Goal: Task Accomplishment & Management: Manage account settings

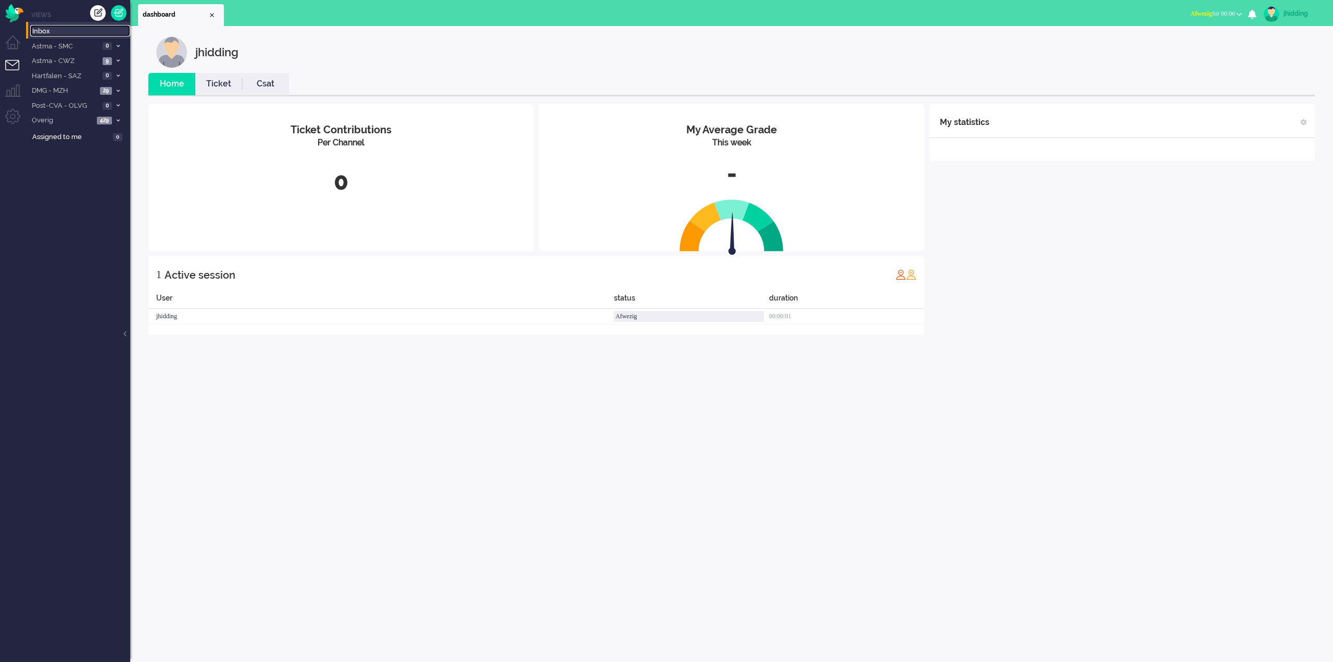
click at [41, 30] on span "Inbox" at bounding box center [81, 32] width 98 height 10
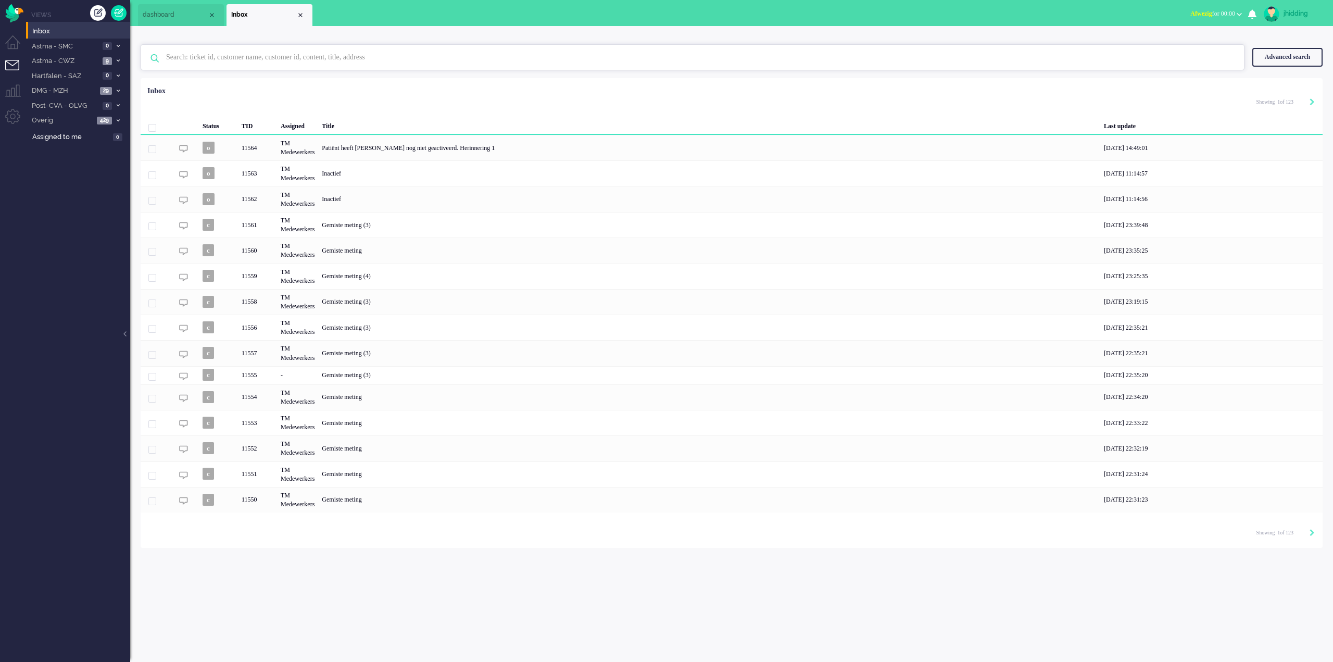
click at [220, 54] on input "text" at bounding box center [693, 57] width 1071 height 25
type input "[PERSON_NAME]"
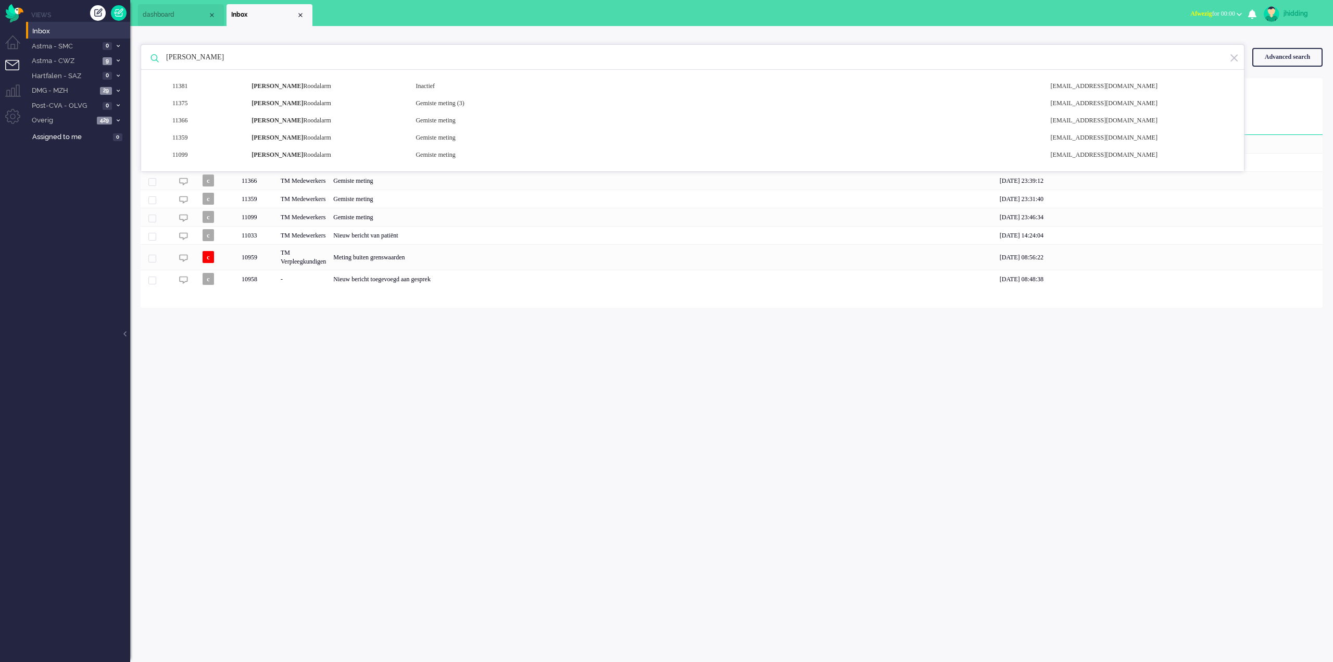
click at [424, 466] on div "jhidding Home Ticket Csat My Average Grade This week - Ticket Contributions Per…" at bounding box center [731, 344] width 1202 height 636
click at [772, 423] on div "jhidding Home Ticket Csat My Average Grade This week - Ticket Contributions Per…" at bounding box center [731, 344] width 1202 height 636
click at [773, 423] on div "jhidding Home Ticket Csat My Average Grade This week - Ticket Contributions Per…" at bounding box center [731, 344] width 1202 height 636
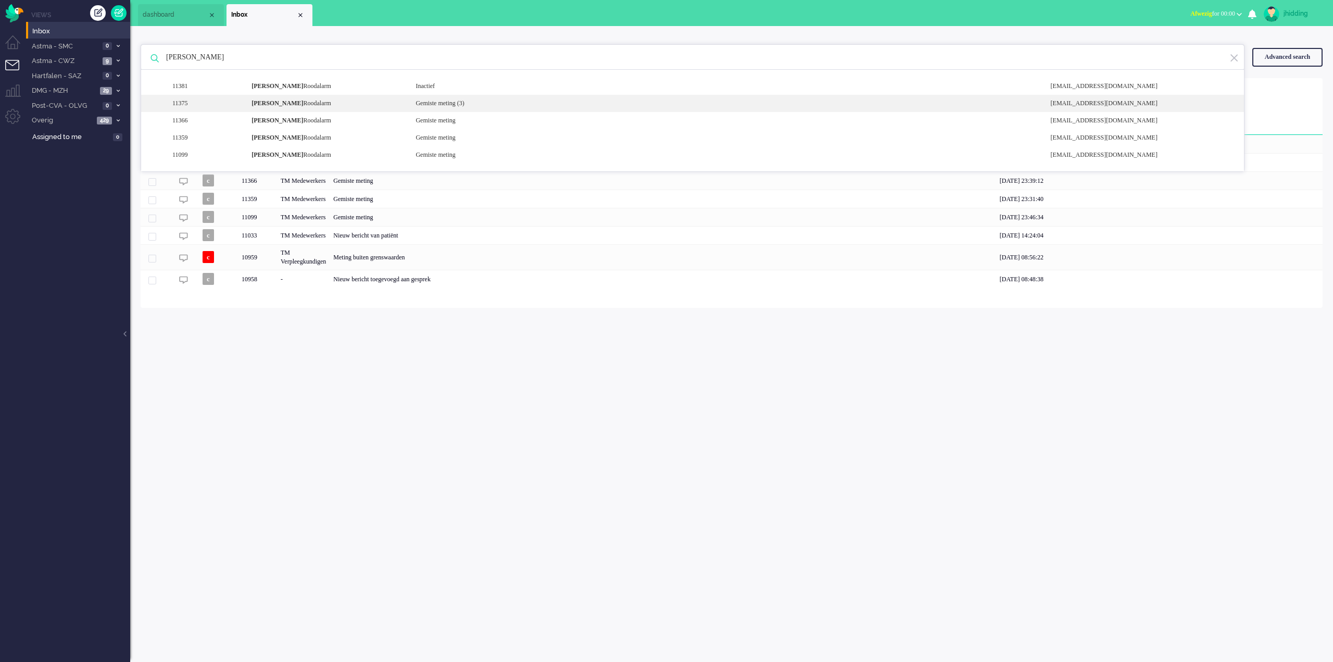
click at [444, 104] on div "Gemiste meting (3)" at bounding box center [725, 103] width 635 height 9
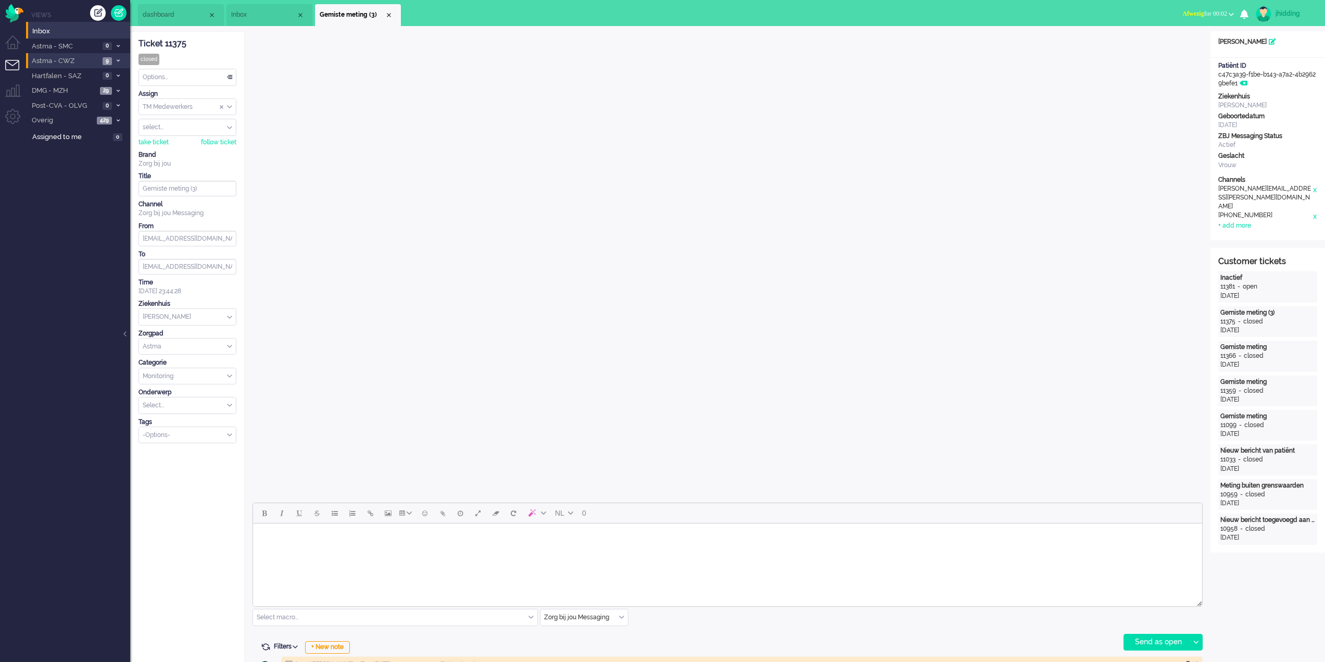
click at [56, 60] on span "Astma - CWZ" at bounding box center [64, 61] width 69 height 10
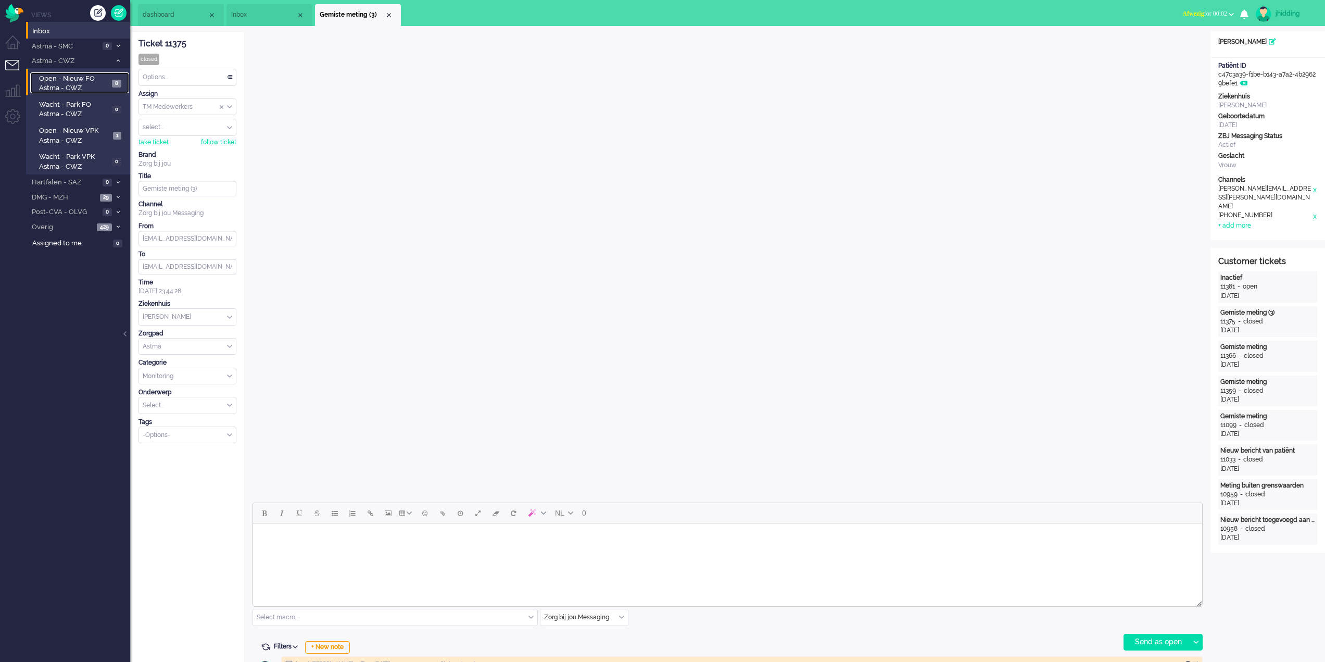
click at [80, 82] on span "Open - Nieuw FO Astma - CWZ" at bounding box center [74, 83] width 70 height 19
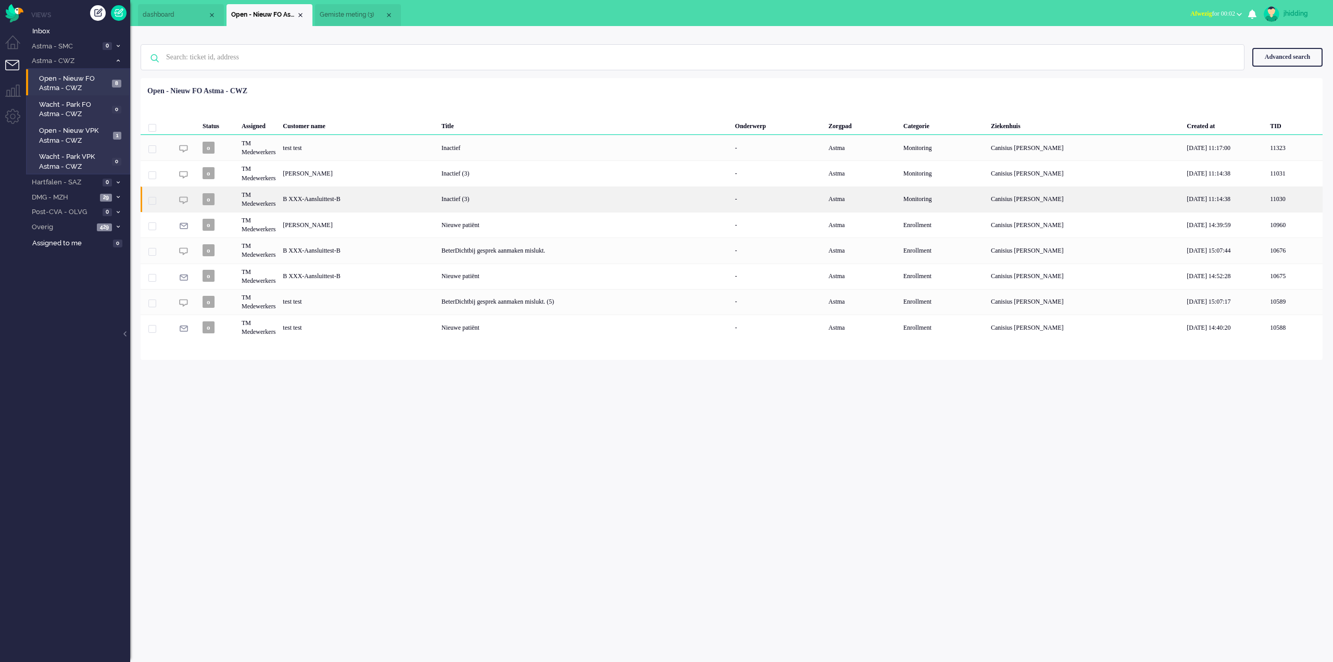
click at [343, 194] on div "B XXX-Aansluittest-B" at bounding box center [358, 199] width 158 height 26
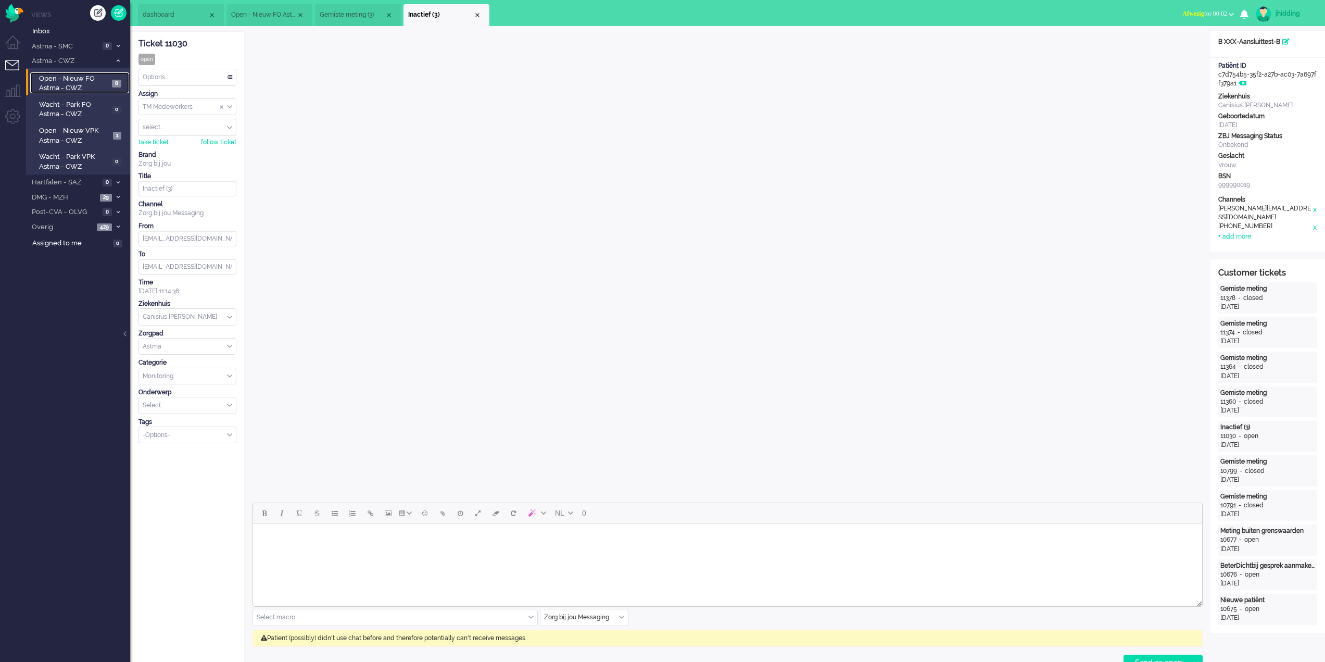
click at [53, 75] on span "Open - Nieuw FO Astma - CWZ" at bounding box center [74, 83] width 70 height 19
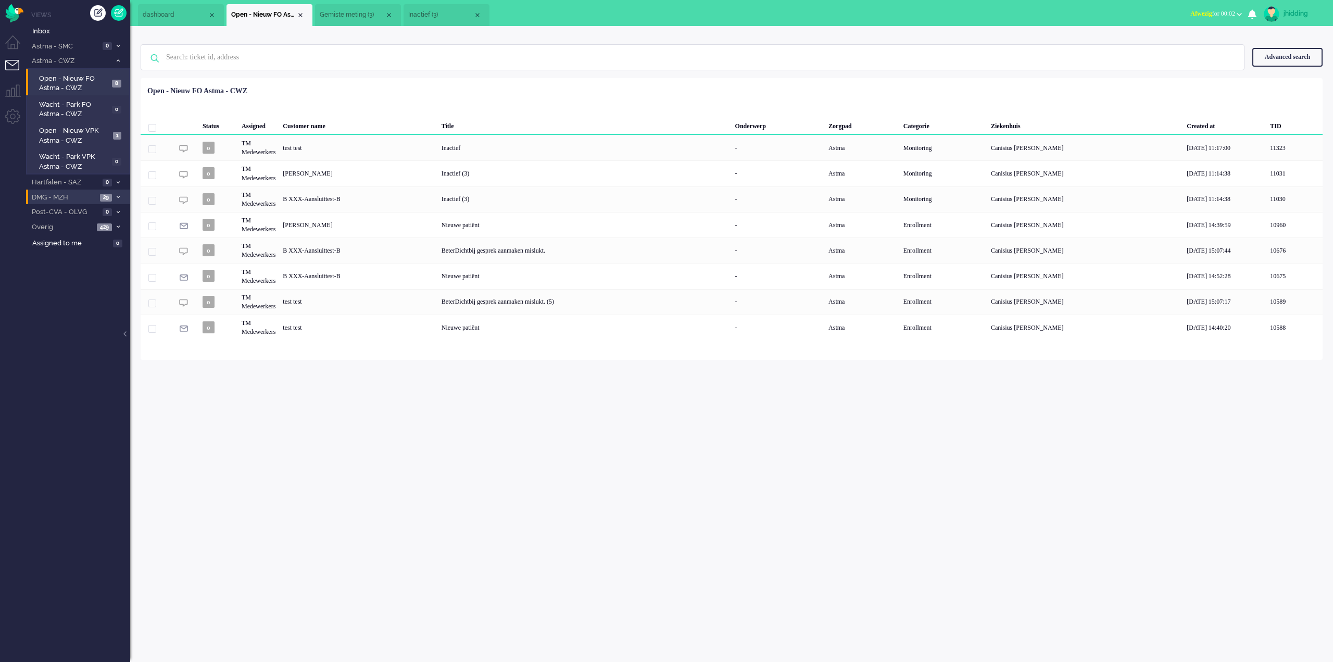
click at [62, 194] on span "DMG - MZH" at bounding box center [63, 198] width 67 height 10
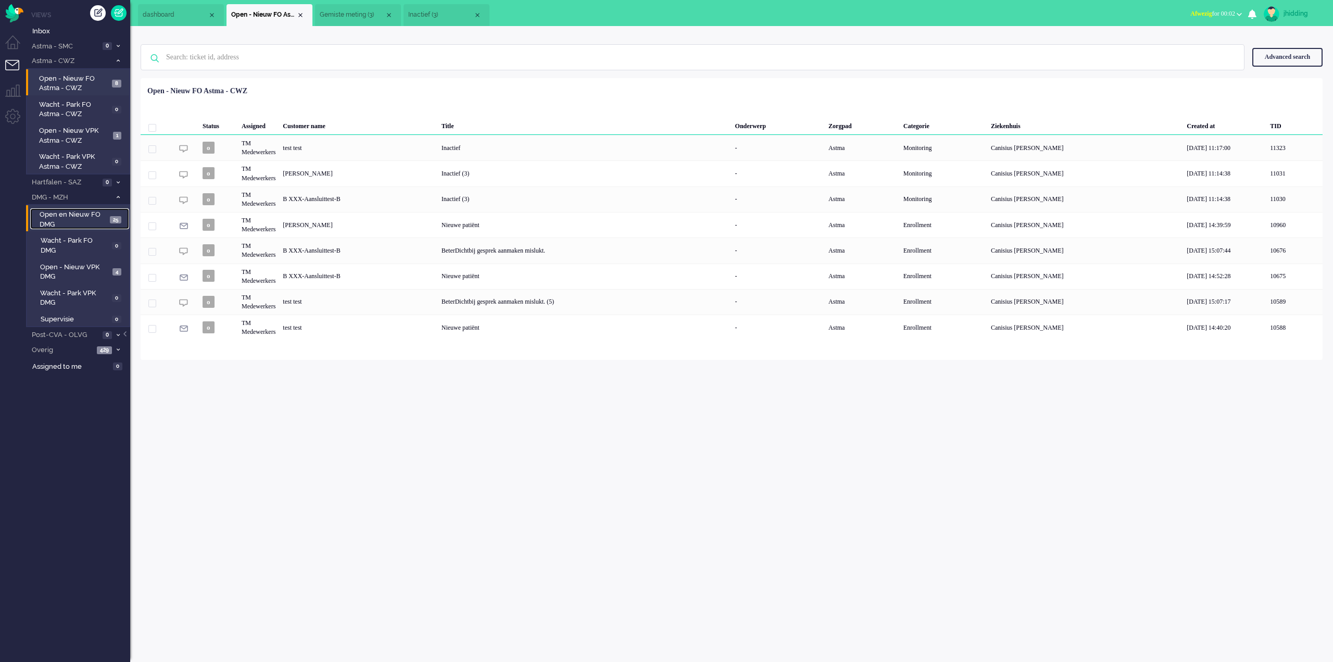
click at [86, 219] on span "Open en Nieuw FO DMG" at bounding box center [73, 219] width 67 height 19
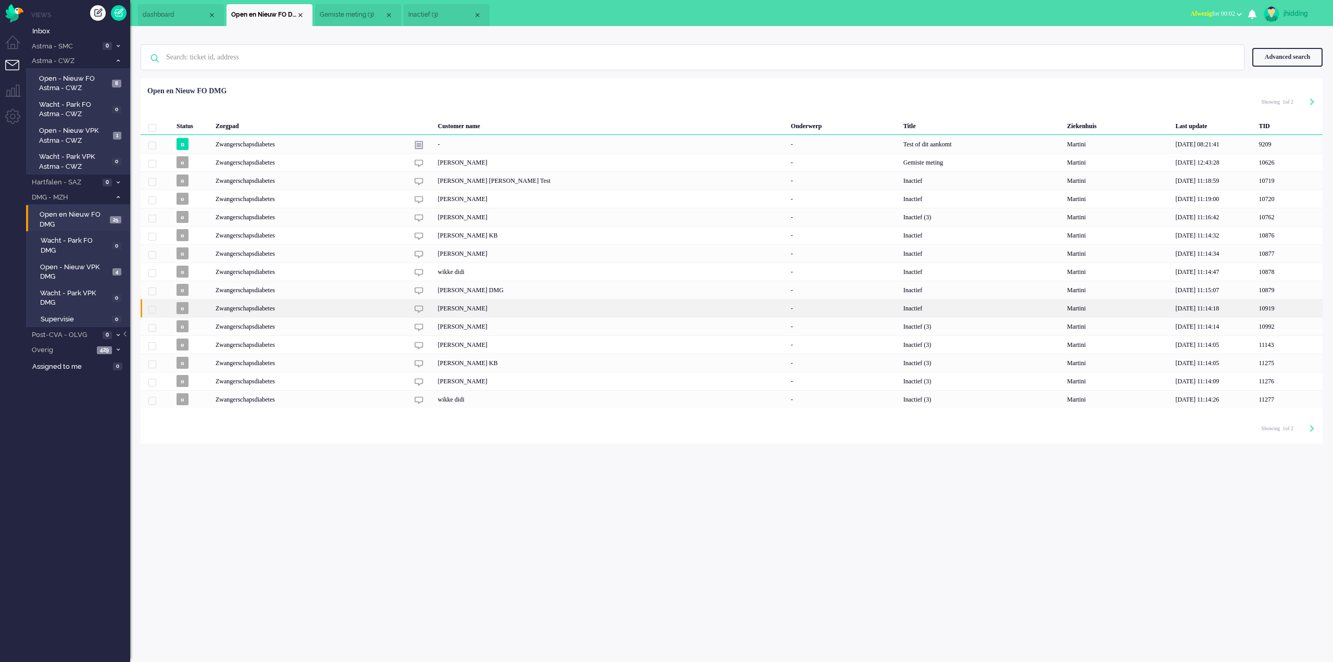
click at [523, 308] on div "[PERSON_NAME]" at bounding box center [610, 308] width 353 height 18
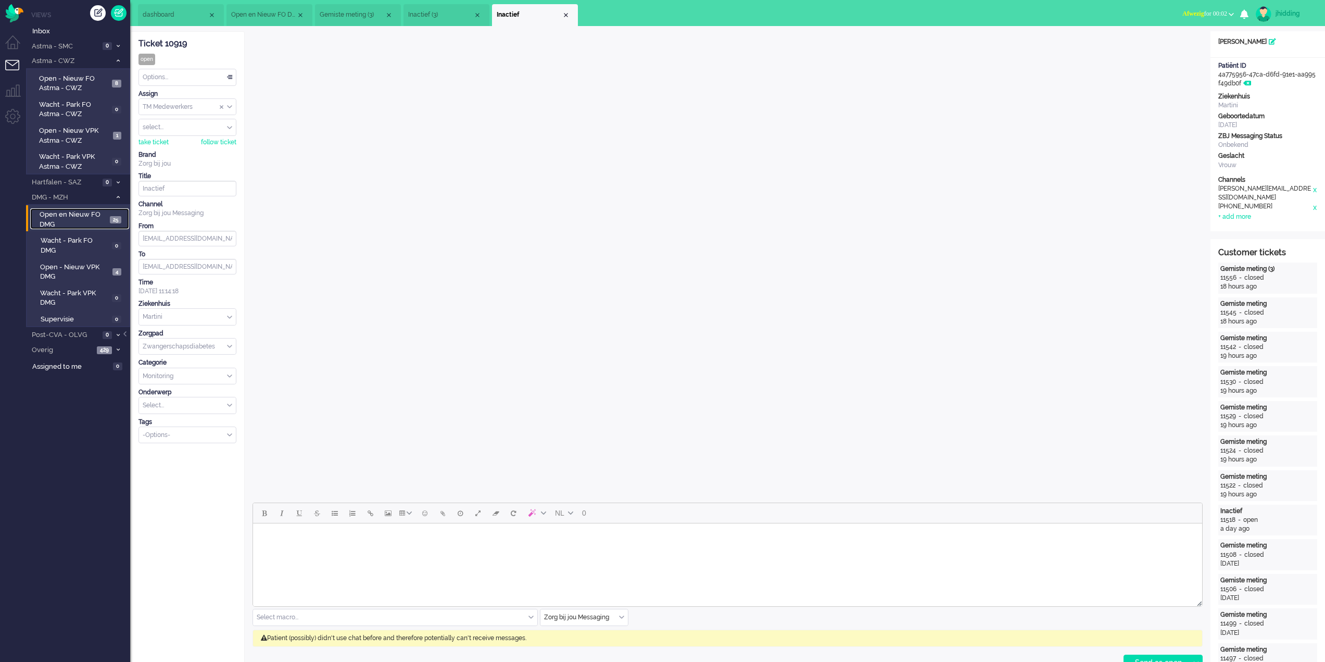
click at [78, 217] on span "Open en Nieuw FO DMG" at bounding box center [73, 219] width 67 height 19
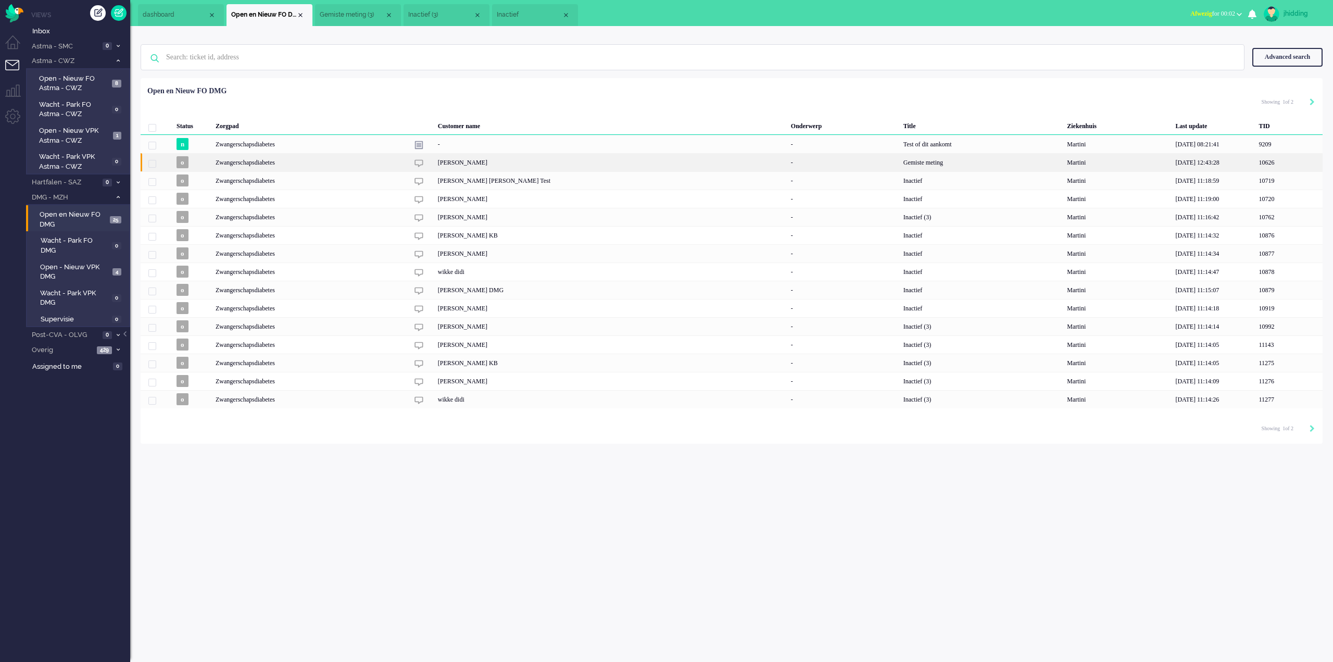
click at [499, 160] on div "[PERSON_NAME]" at bounding box center [610, 162] width 353 height 18
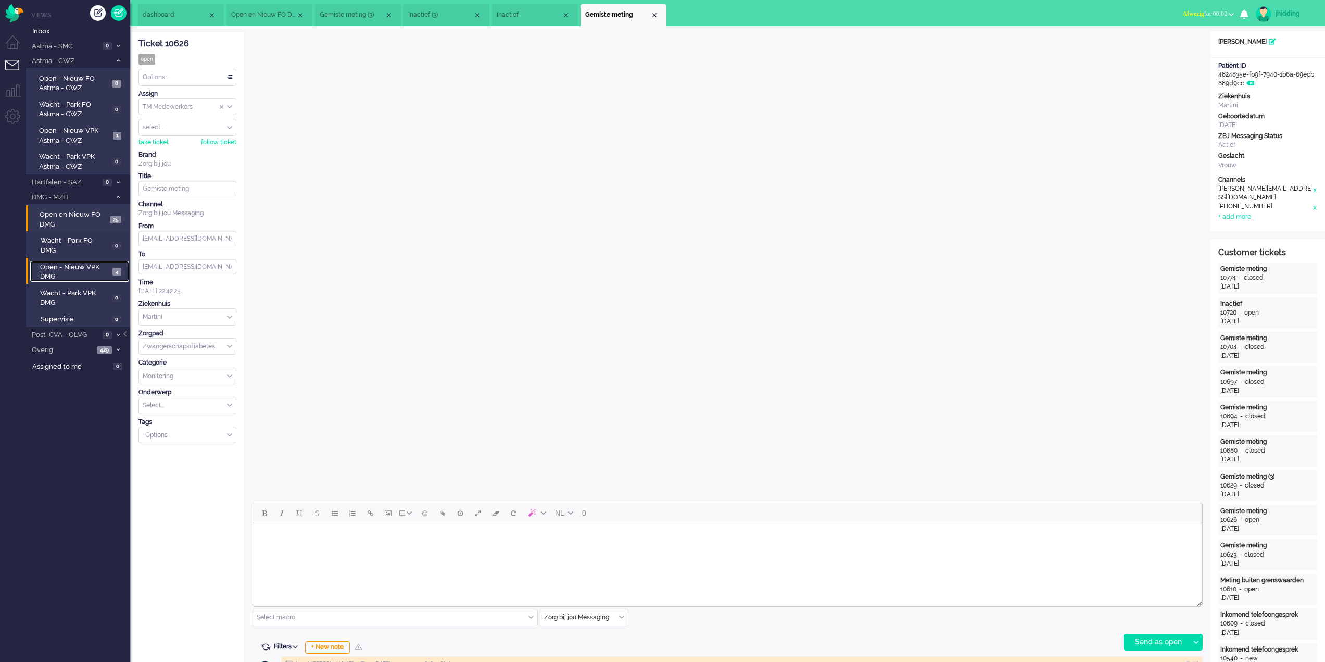
click at [73, 270] on span "Open - Nieuw VPK DMG" at bounding box center [75, 271] width 70 height 19
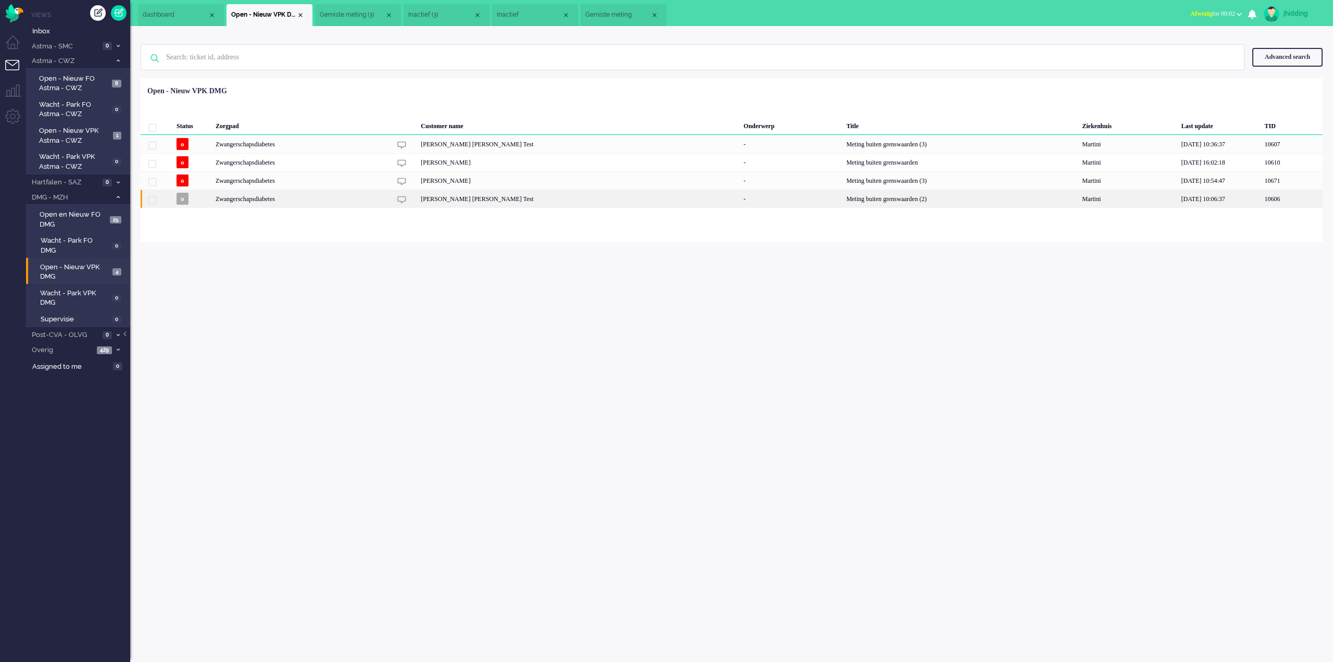
click at [502, 195] on div "[PERSON_NAME] [PERSON_NAME] Test" at bounding box center [578, 198] width 323 height 18
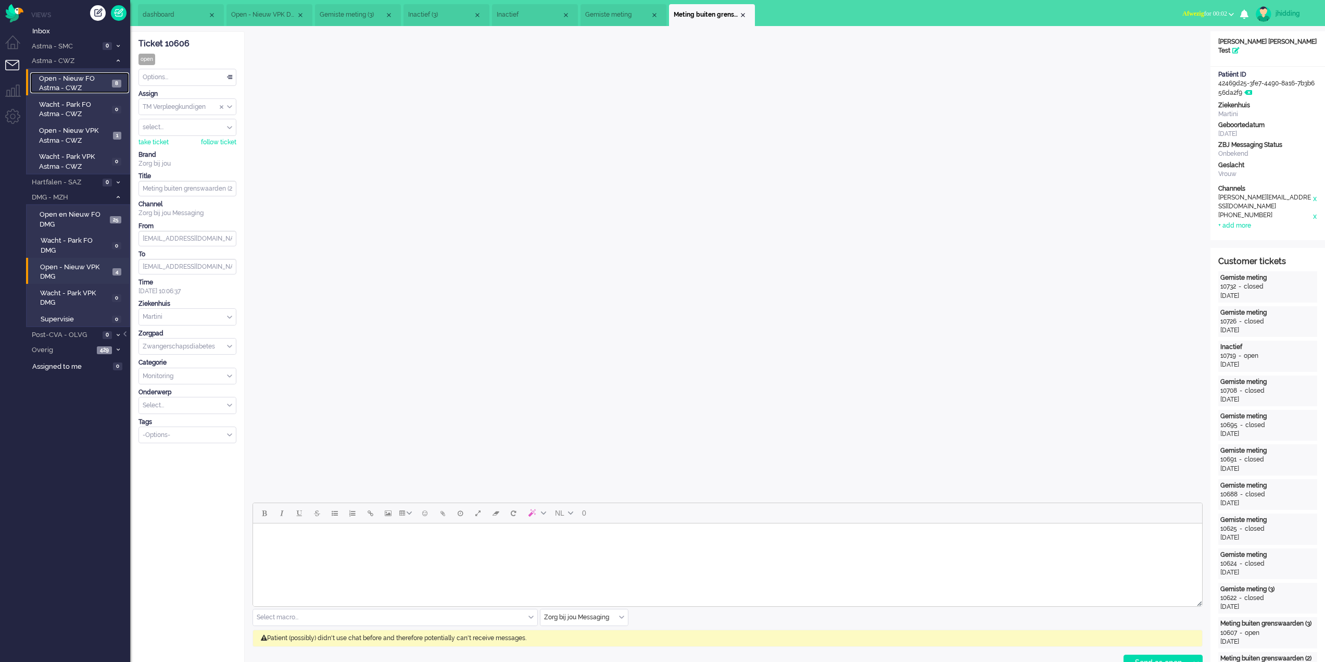
click at [71, 87] on span "Open - Nieuw FO Astma - CWZ" at bounding box center [74, 83] width 70 height 19
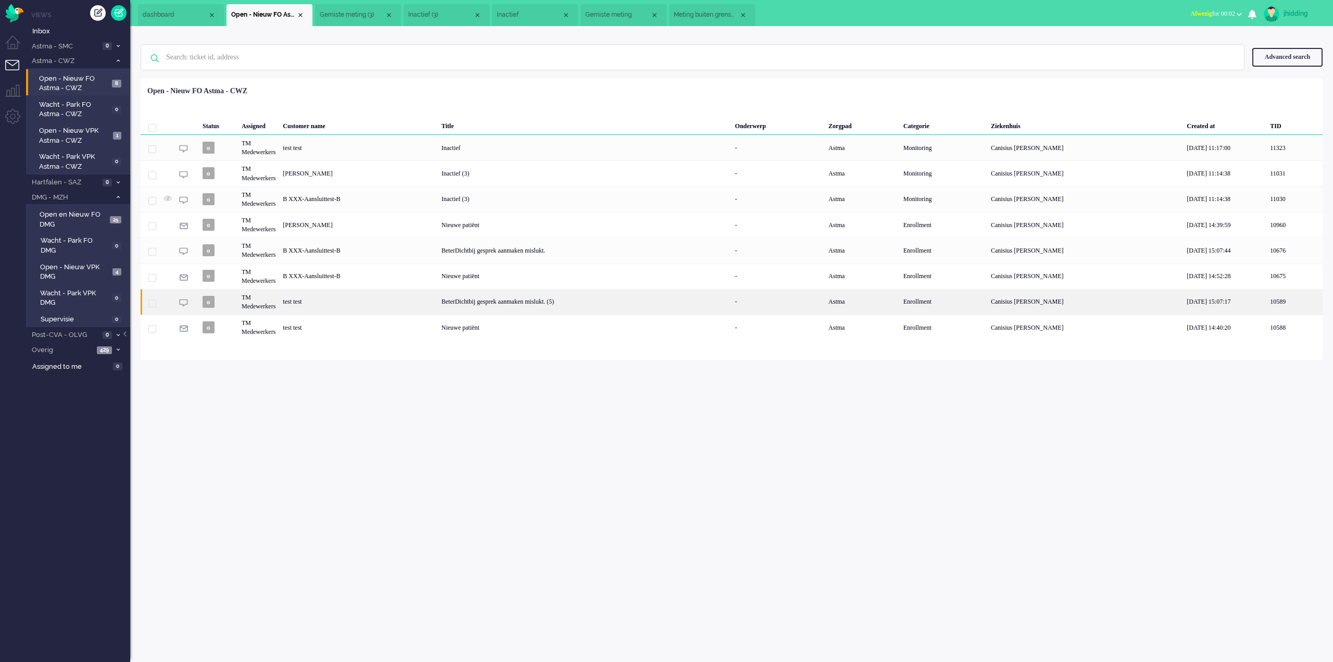
click at [531, 297] on div "BeterDichtbij gesprek aanmaken mislukt. (5)" at bounding box center [585, 302] width 294 height 26
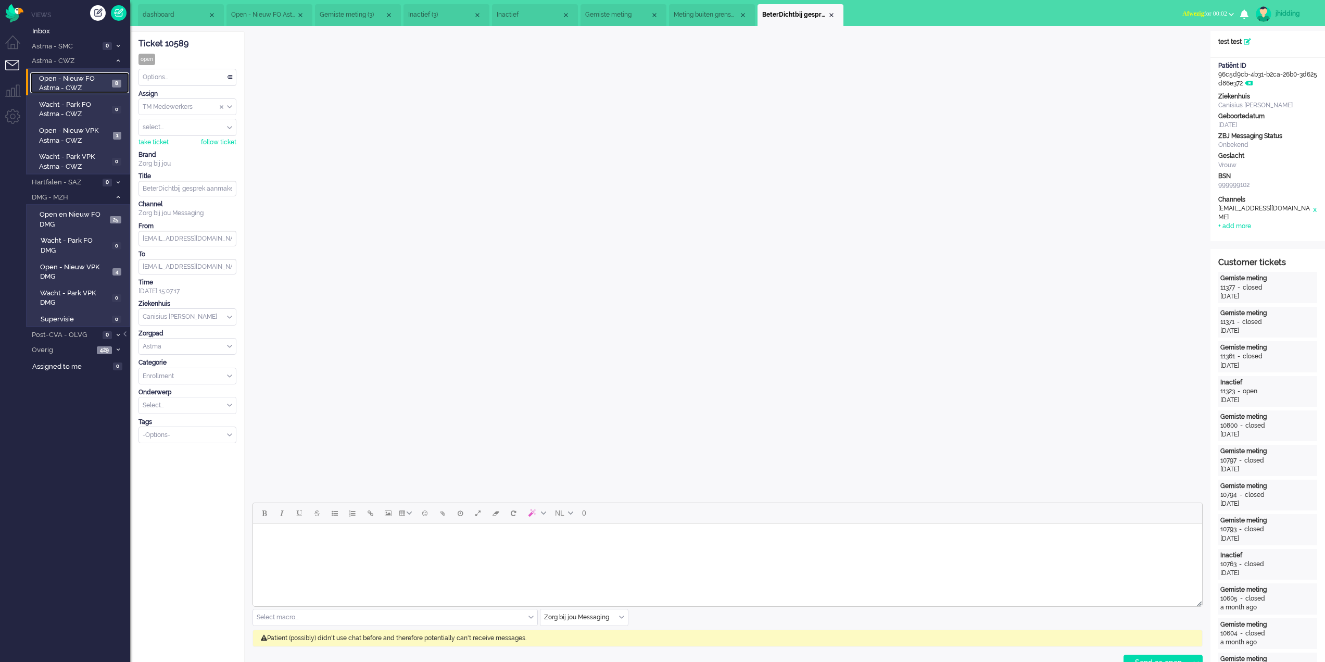
click at [67, 86] on span "Open - Nieuw FO Astma - CWZ" at bounding box center [74, 83] width 70 height 19
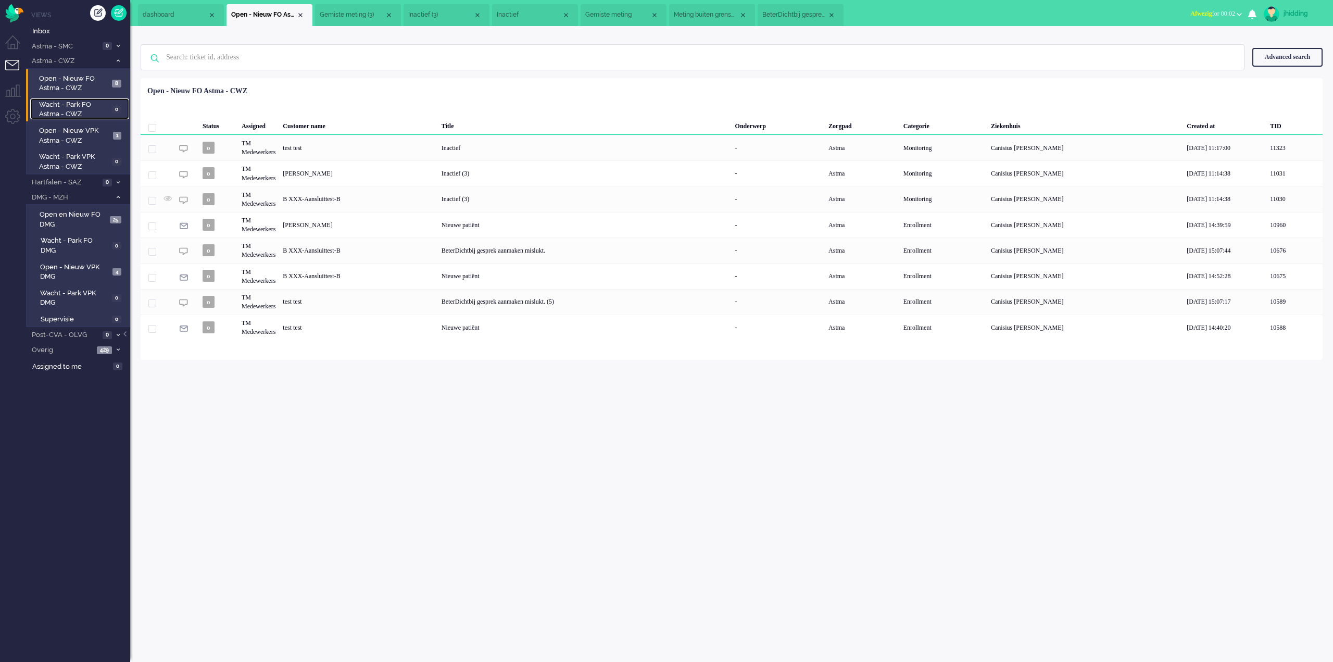
click at [66, 115] on span "Wacht - Park FO Astma - CWZ" at bounding box center [74, 109] width 70 height 19
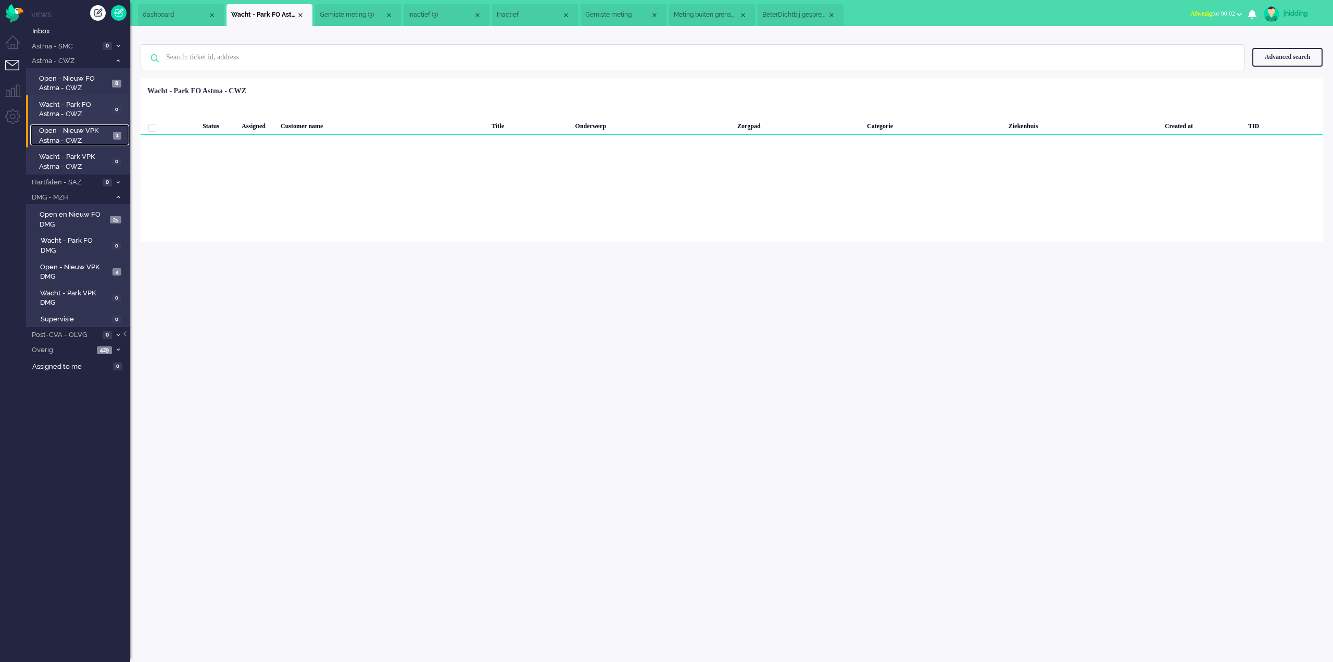
click at [72, 134] on span "Open - Nieuw VPK Astma - CWZ" at bounding box center [74, 135] width 71 height 19
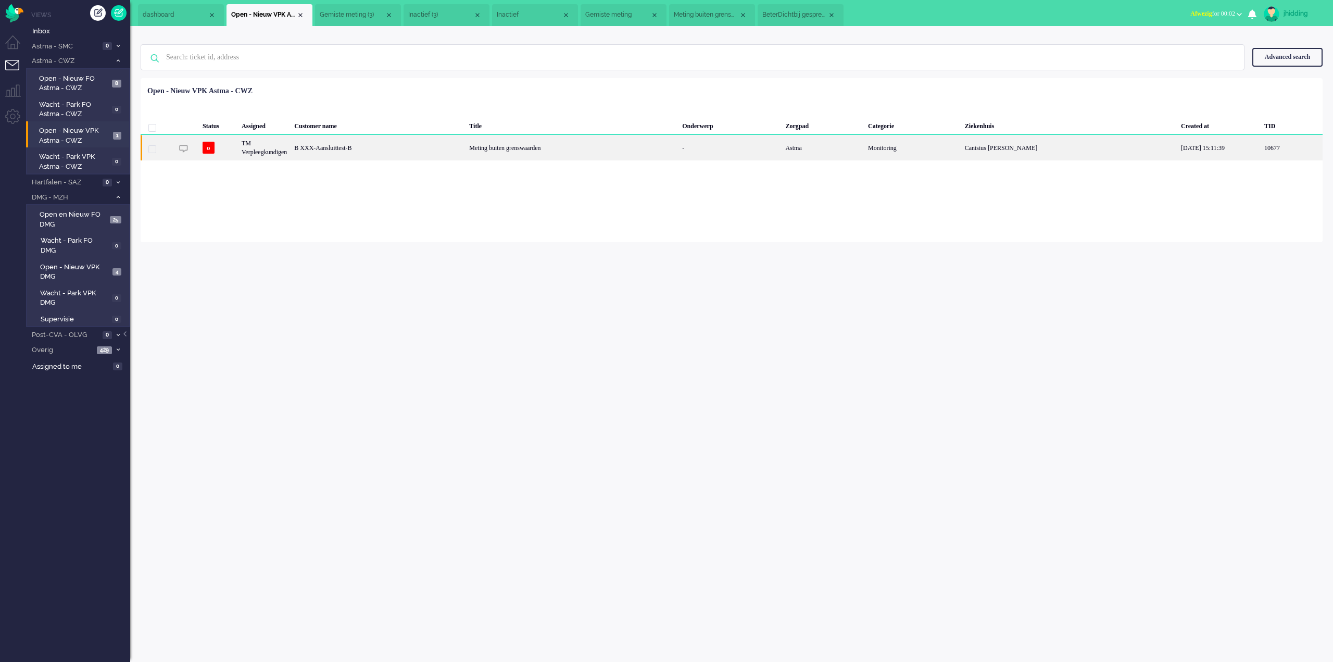
click at [479, 142] on div "Meting buiten grenswaarden" at bounding box center [571, 148] width 213 height 26
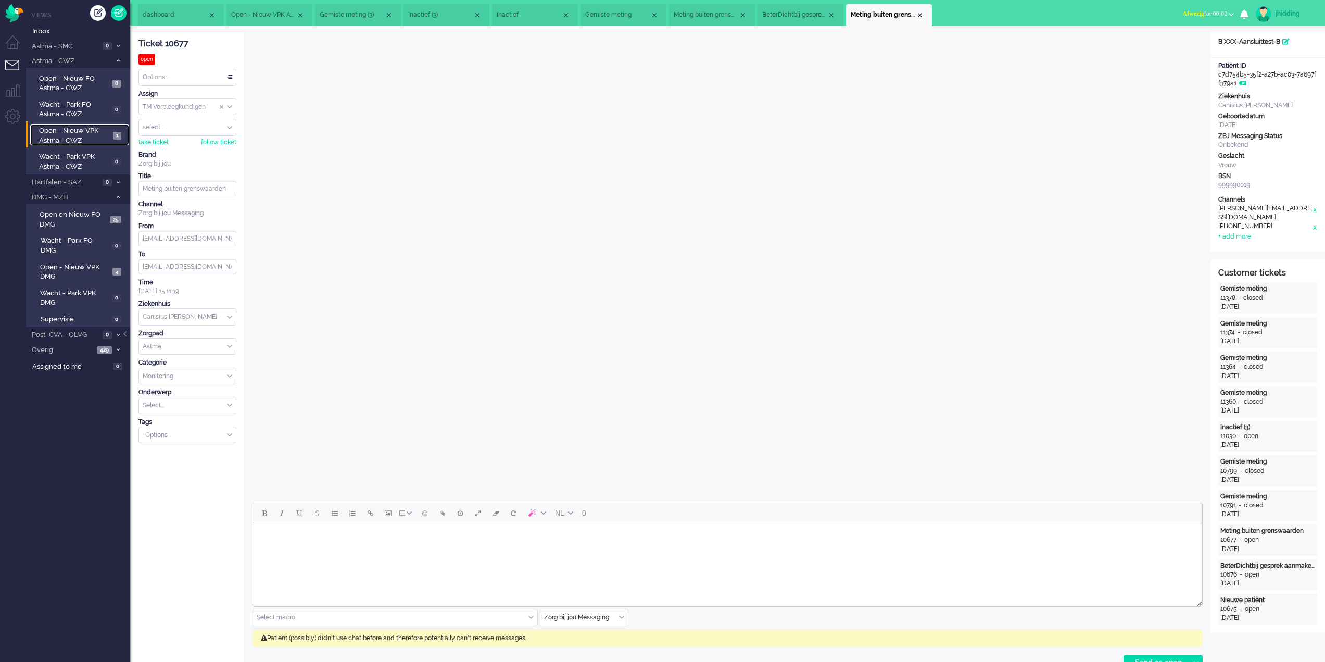
click at [62, 135] on span "Open - Nieuw VPK Astma - CWZ" at bounding box center [74, 135] width 71 height 19
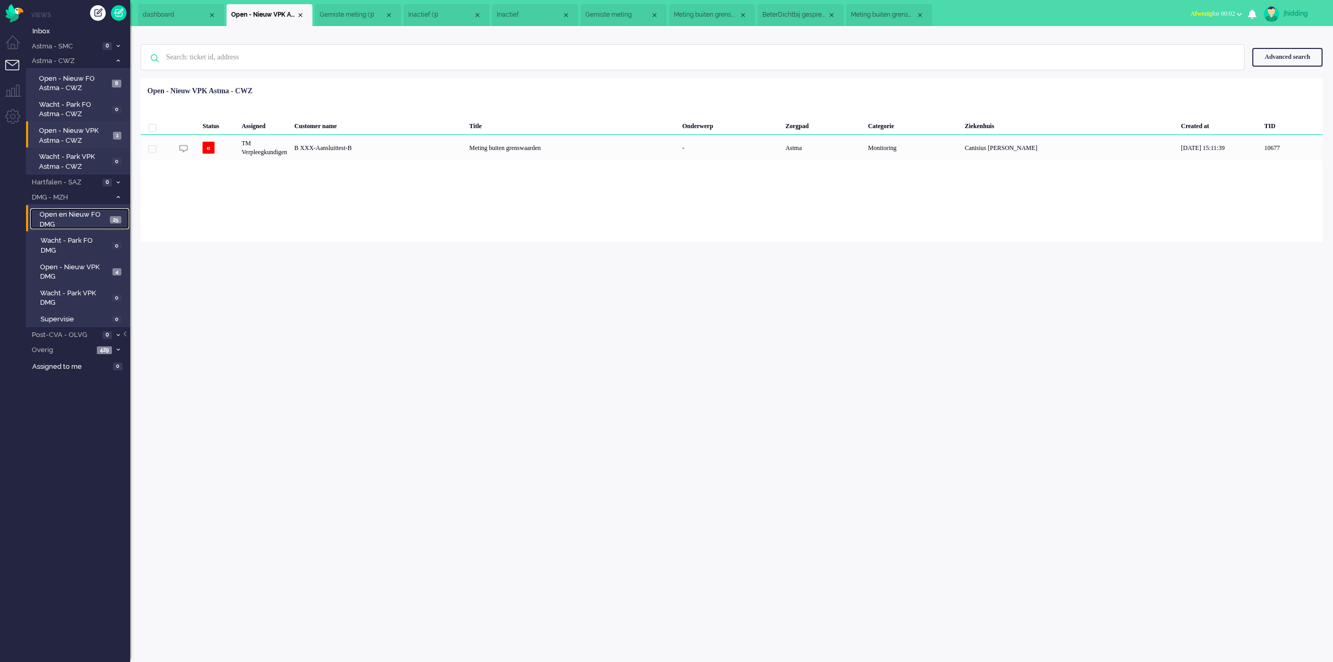
click at [78, 221] on span "Open en Nieuw FO DMG" at bounding box center [73, 219] width 67 height 19
